Goal: Task Accomplishment & Management: Complete application form

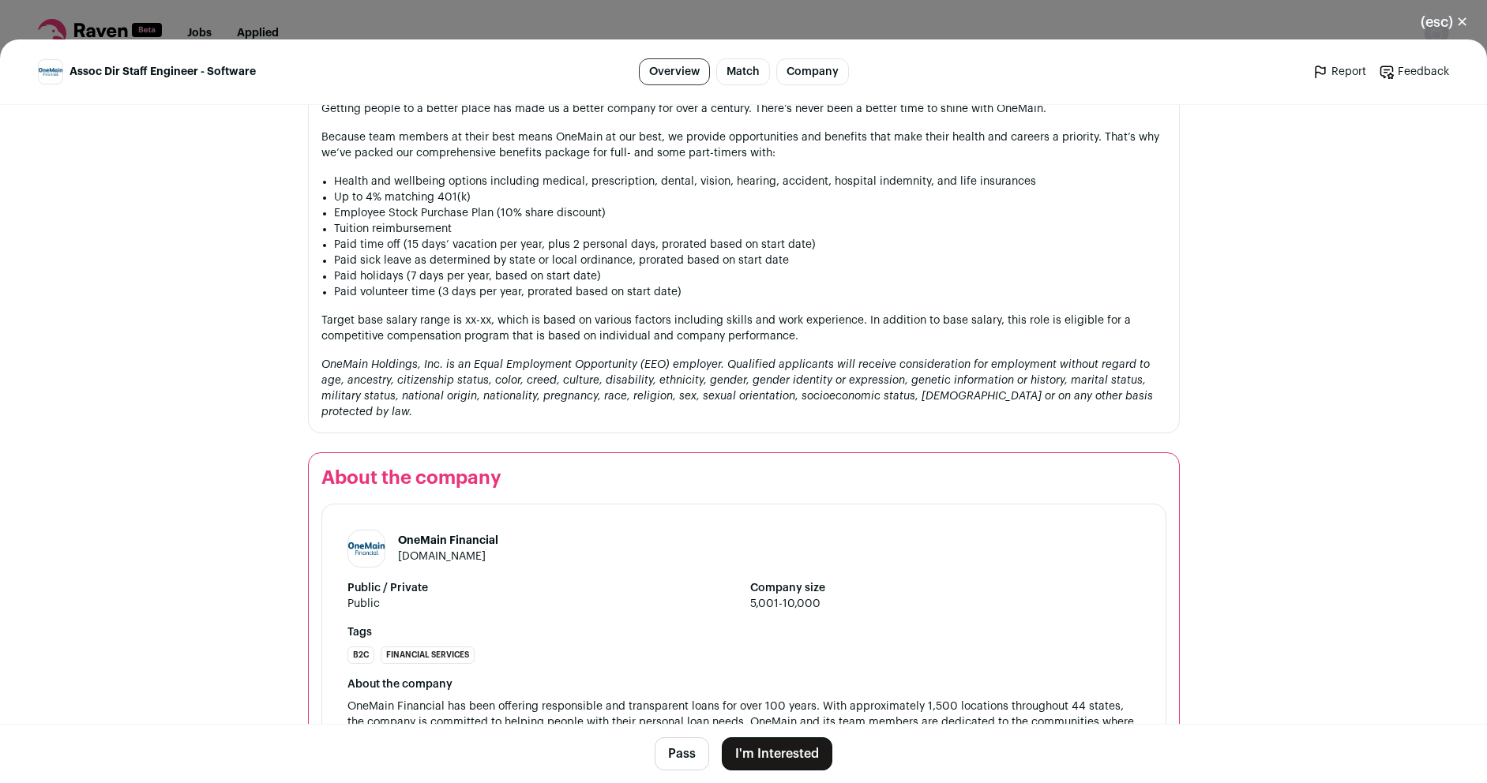
scroll to position [1516, 0]
click at [785, 749] on button "I'm Interested" at bounding box center [777, 754] width 111 height 33
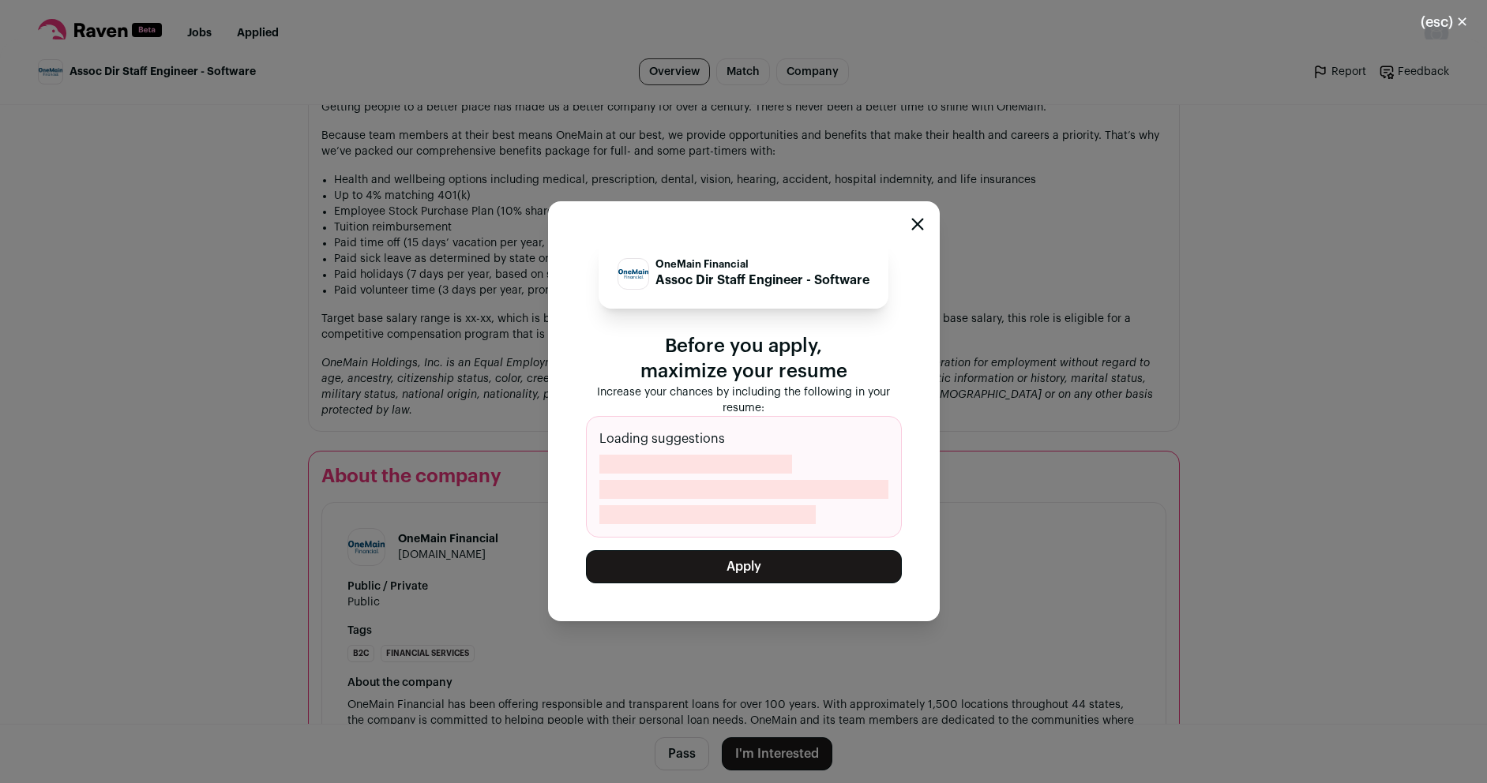
click at [742, 571] on button "Apply" at bounding box center [744, 566] width 316 height 33
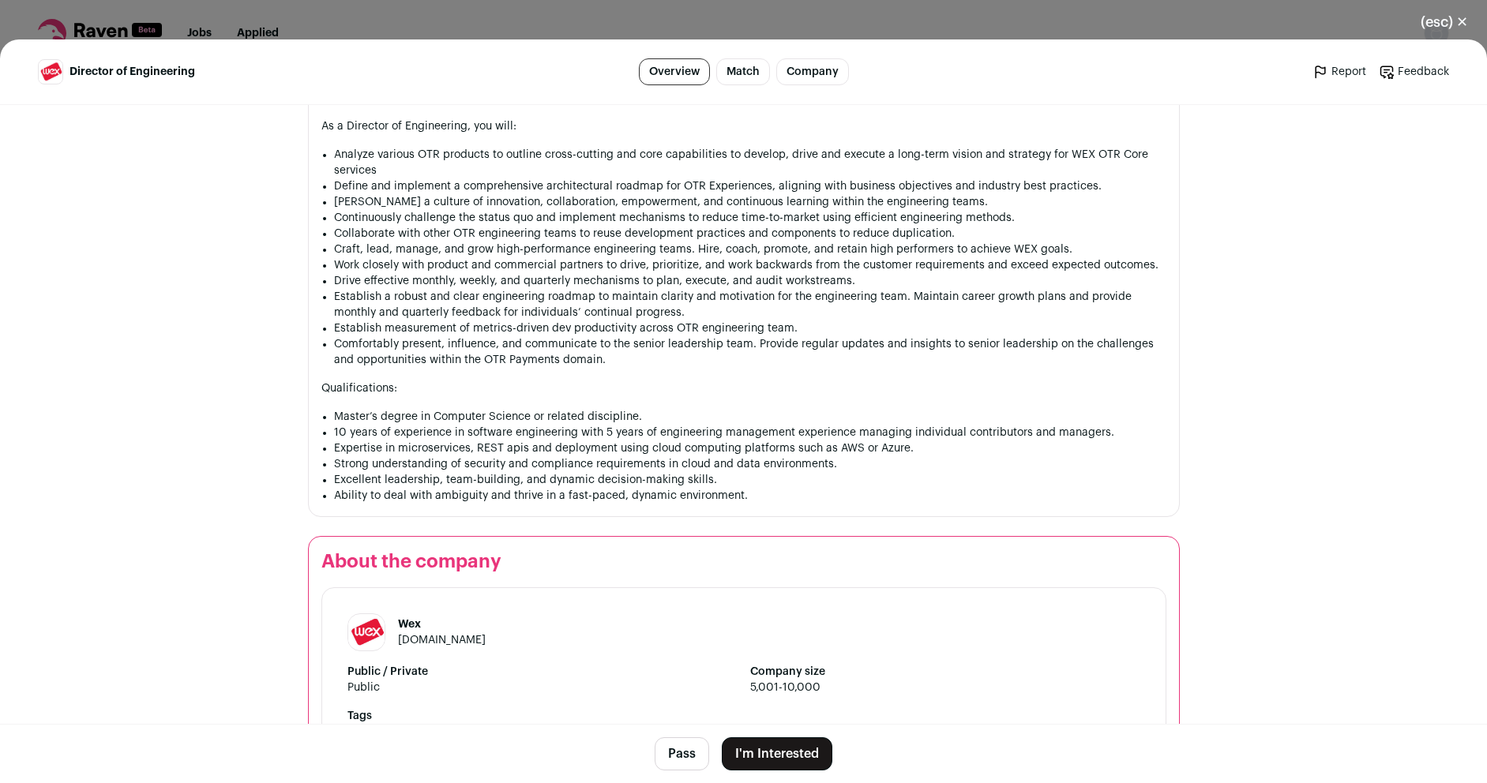
scroll to position [986, 0]
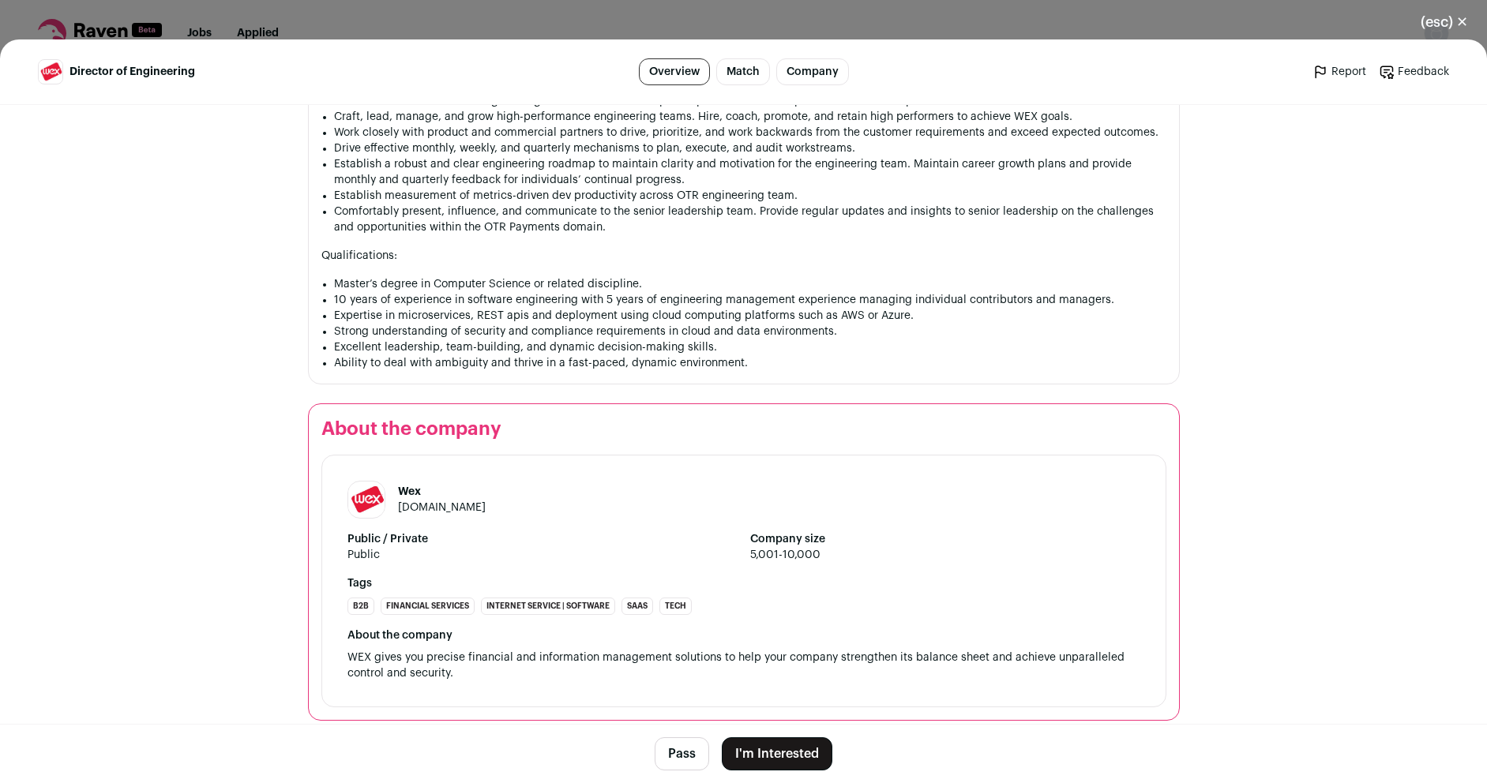
click at [768, 757] on button "I'm Interested" at bounding box center [777, 754] width 111 height 33
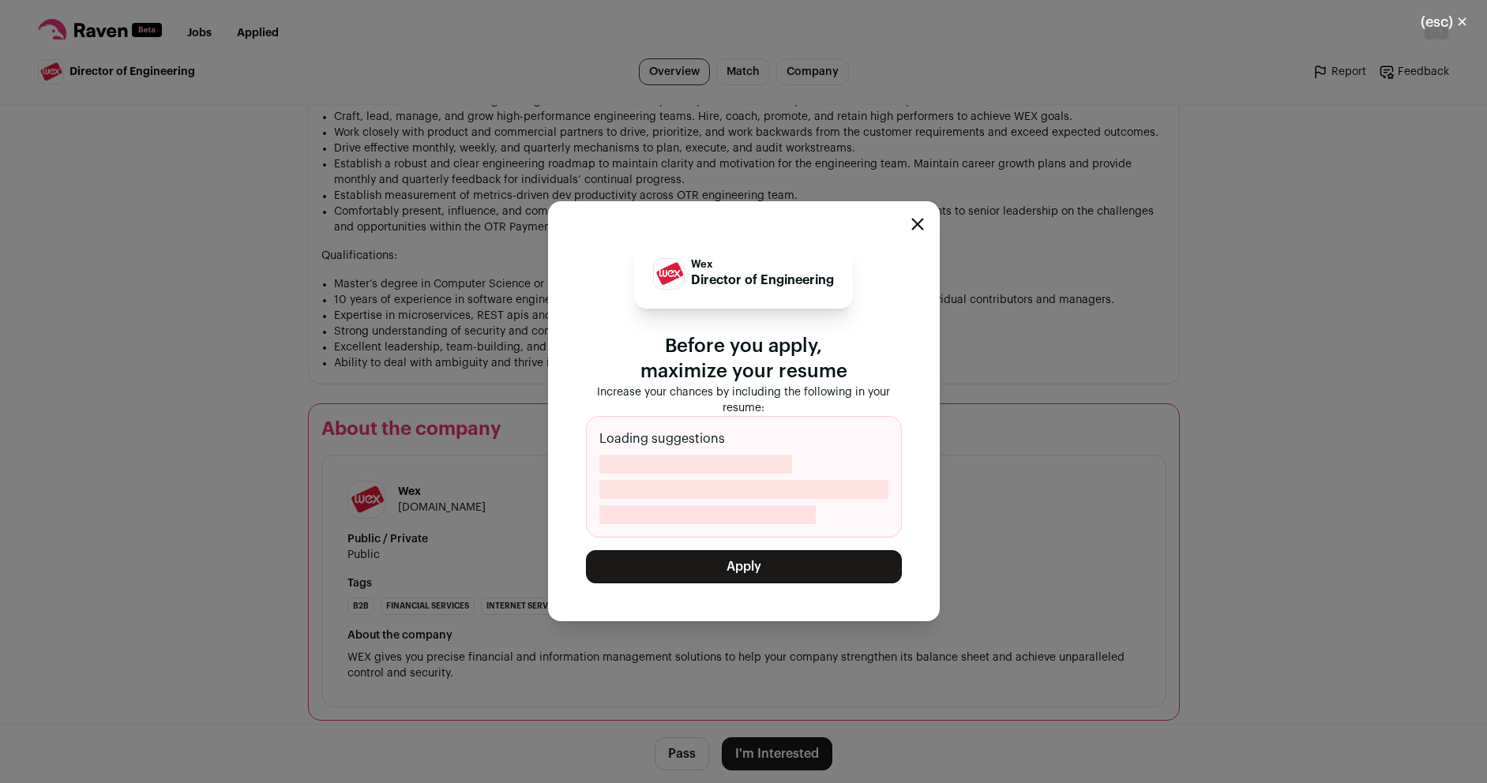
click at [765, 562] on button "Apply" at bounding box center [744, 566] width 316 height 33
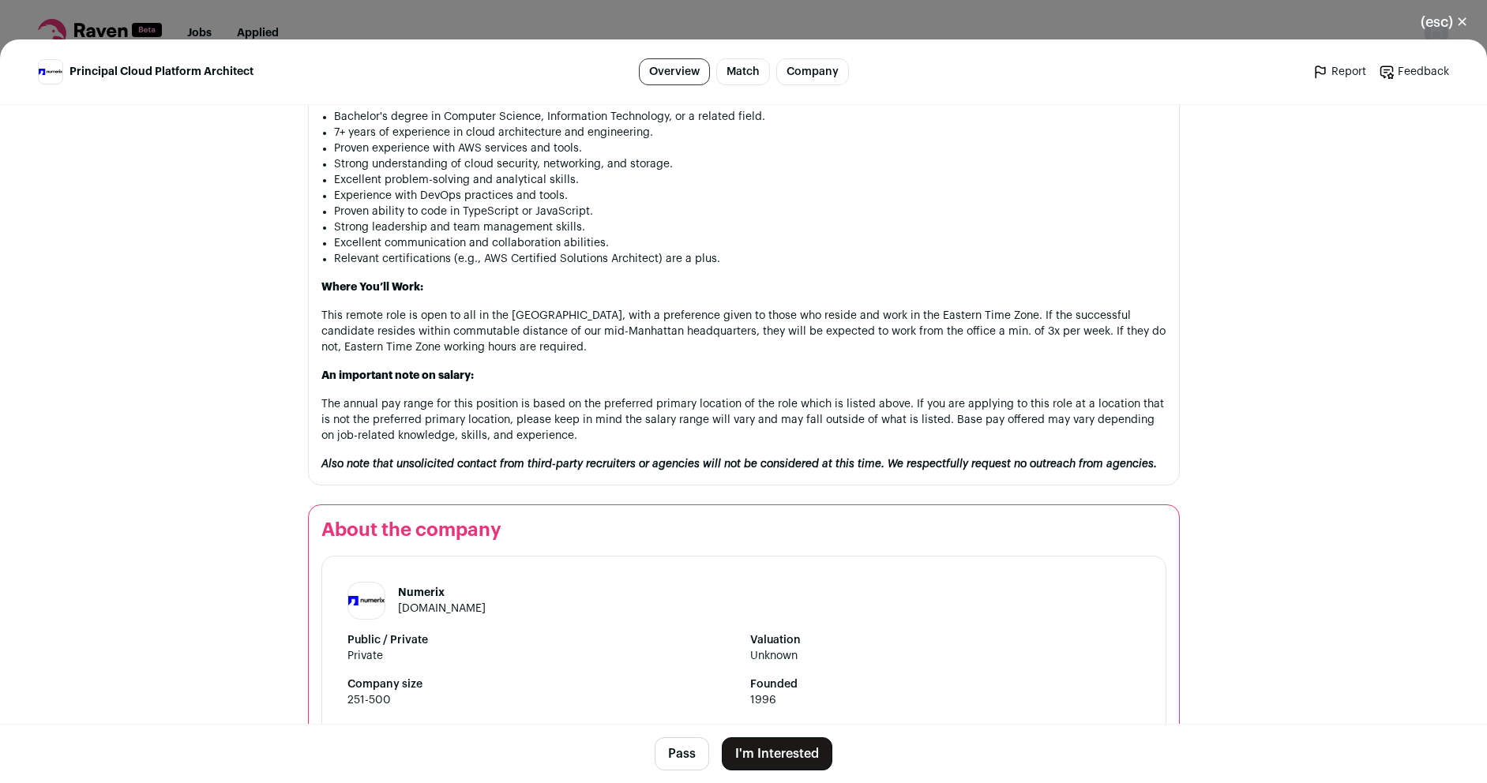
scroll to position [1327, 0]
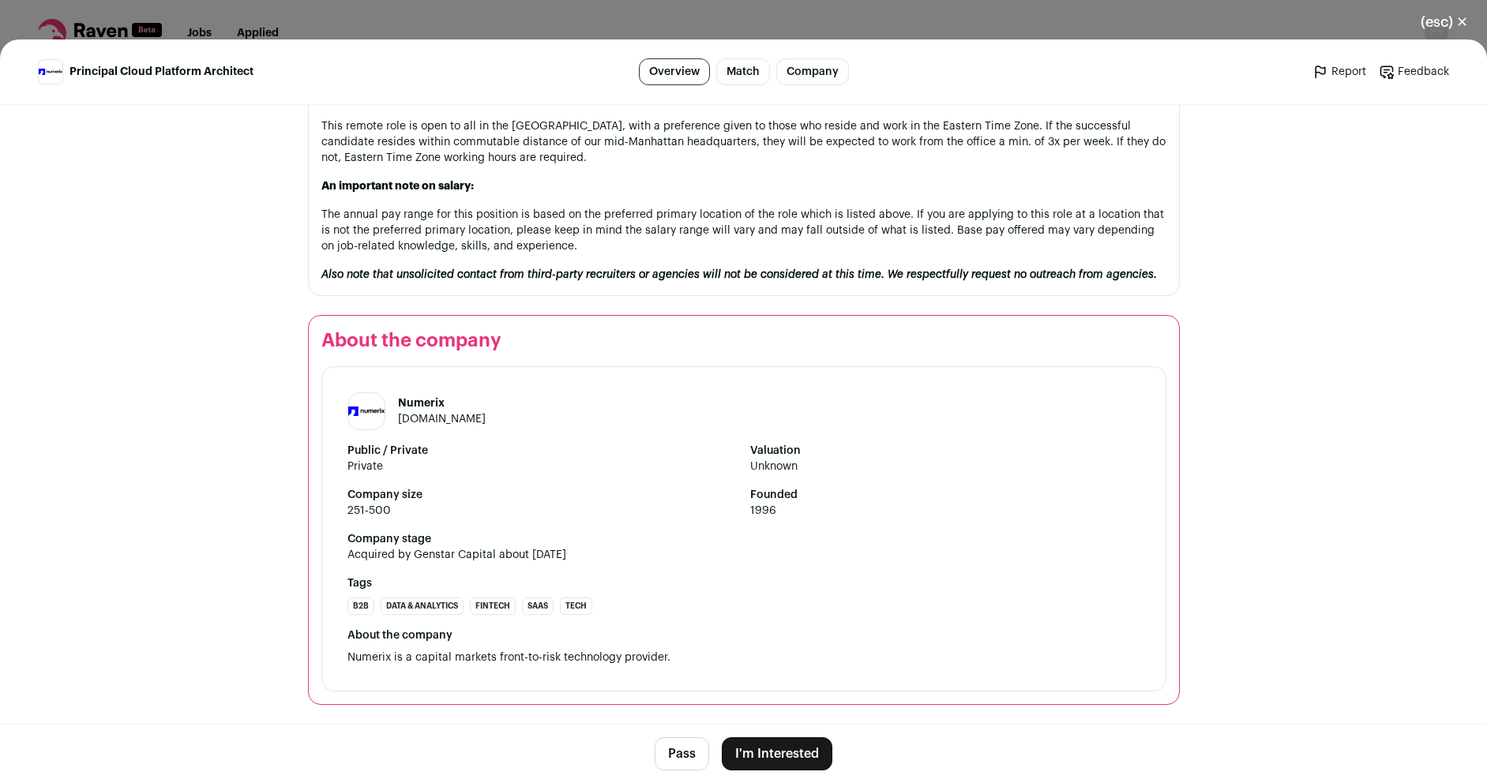
click at [773, 761] on button "I'm Interested" at bounding box center [777, 754] width 111 height 33
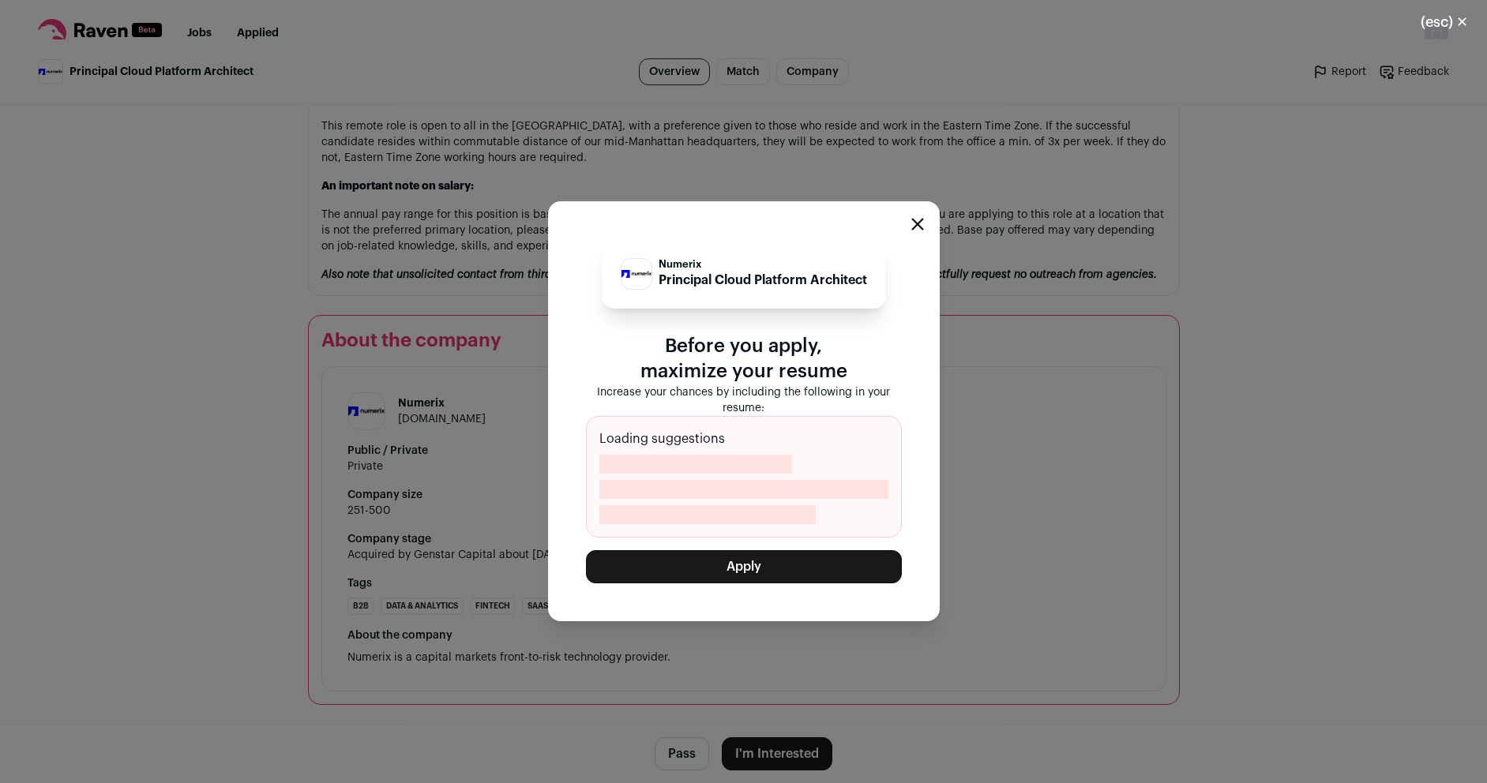
click at [737, 569] on button "Apply" at bounding box center [744, 566] width 316 height 33
